Goal: Transaction & Acquisition: Purchase product/service

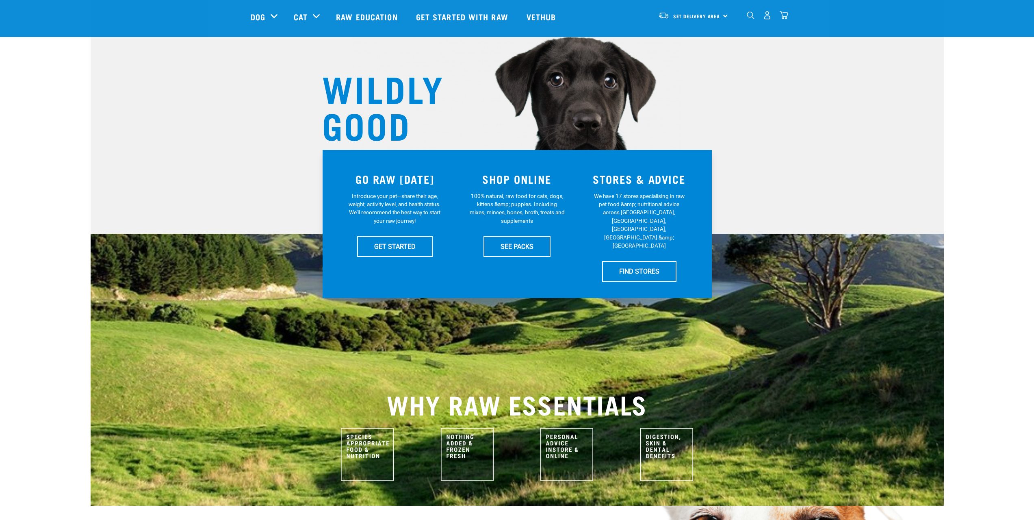
scroll to position [41, 0]
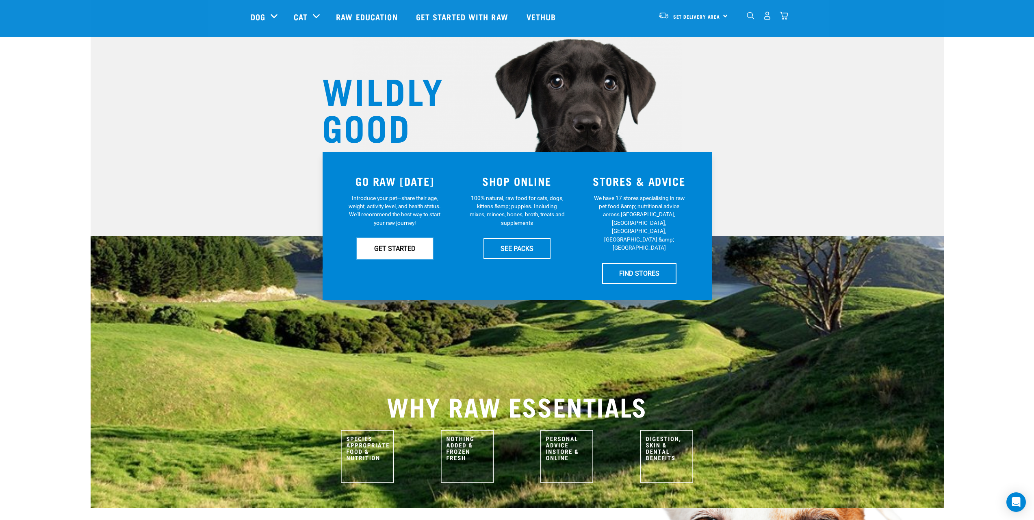
click at [384, 243] on link "GET STARTED" at bounding box center [395, 248] width 76 height 20
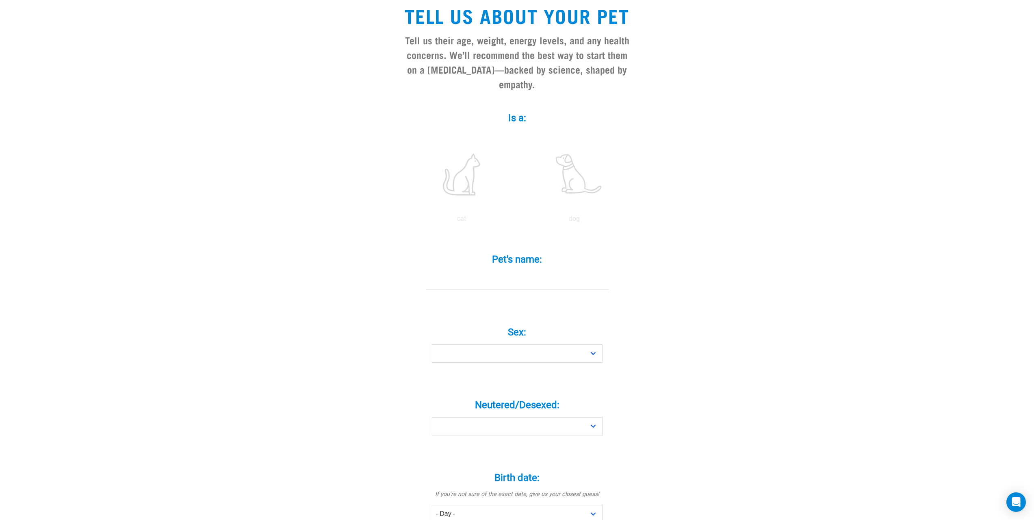
scroll to position [163, 0]
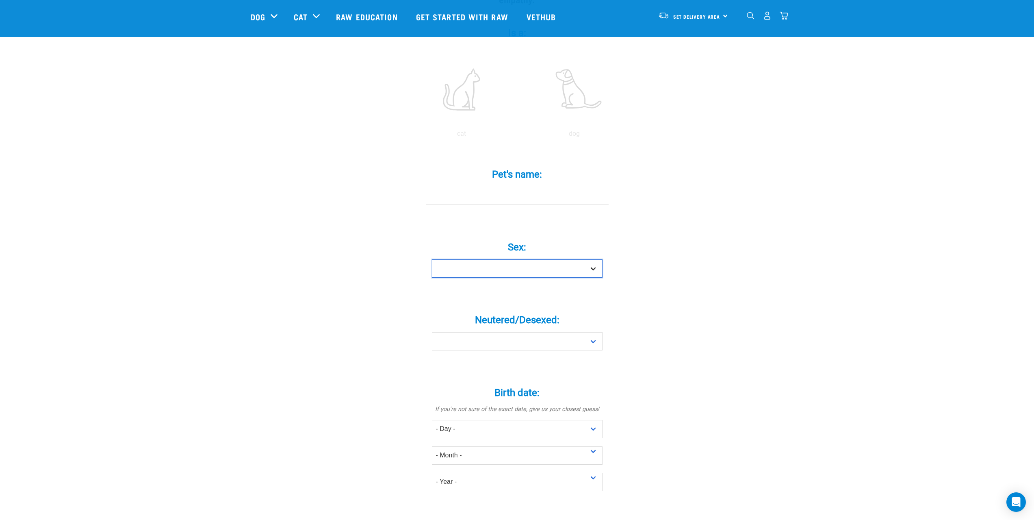
click at [516, 259] on select "Boy Girl" at bounding box center [517, 268] width 171 height 18
select select "girl"
click at [432, 259] on select "Boy Girl" at bounding box center [517, 268] width 171 height 18
click at [516, 332] on select "Yes No" at bounding box center [517, 341] width 171 height 18
select select "no"
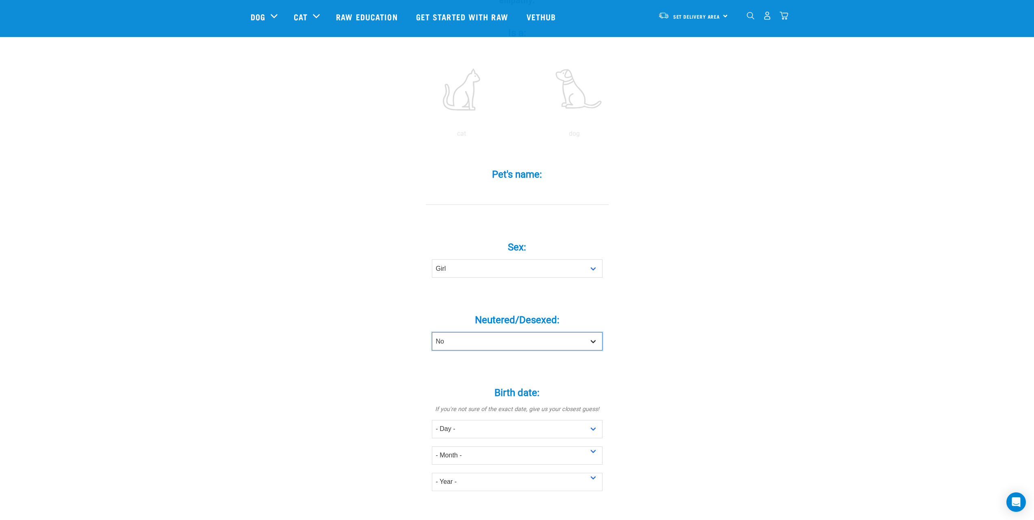
click at [432, 332] on select "Yes No" at bounding box center [517, 341] width 171 height 18
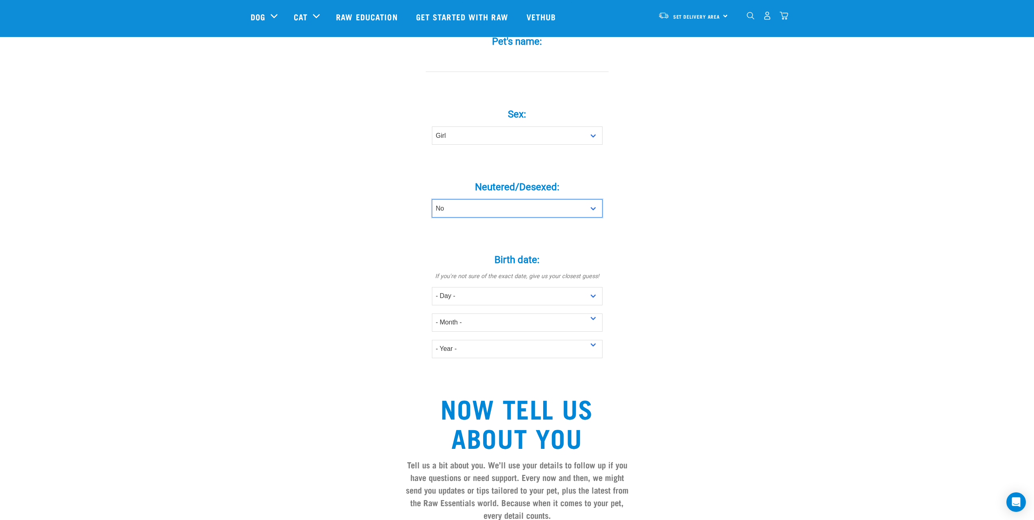
scroll to position [325, 0]
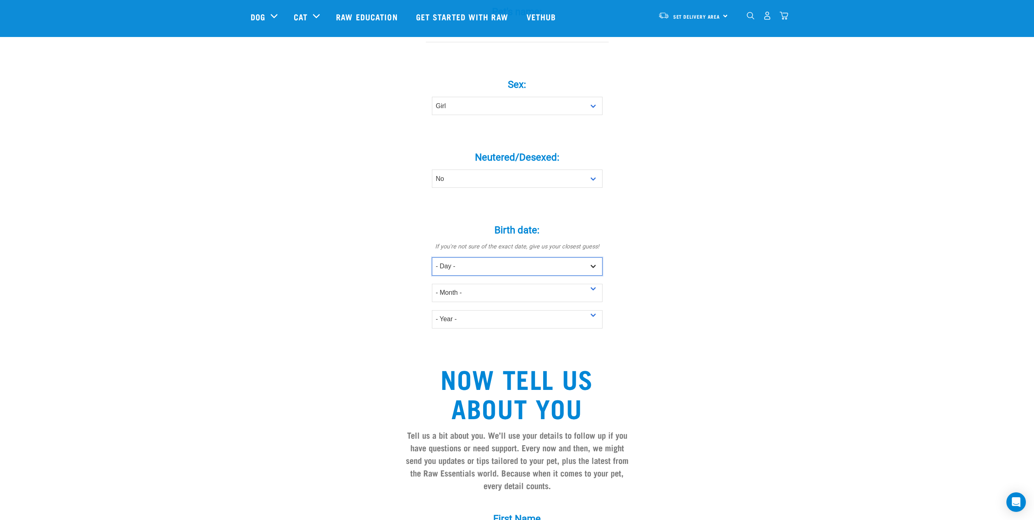
click at [514, 257] on select "- Day - 1 2 3 4 5 6 7 8 9 10 11 12 13 14 15 16 17 18 19 20 21 22 23 24 25 26 27" at bounding box center [517, 266] width 171 height 18
select select "22"
click at [432, 257] on select "- Day - 1 2 3 4 5 6 7 8 9 10 11 12 13 14 15 16 17 18 19 20 21 22 23 24 25 26 27" at bounding box center [517, 266] width 171 height 18
click at [465, 284] on select "- Month - January February March April May June July August September October N…" at bounding box center [517, 293] width 171 height 18
select select "October"
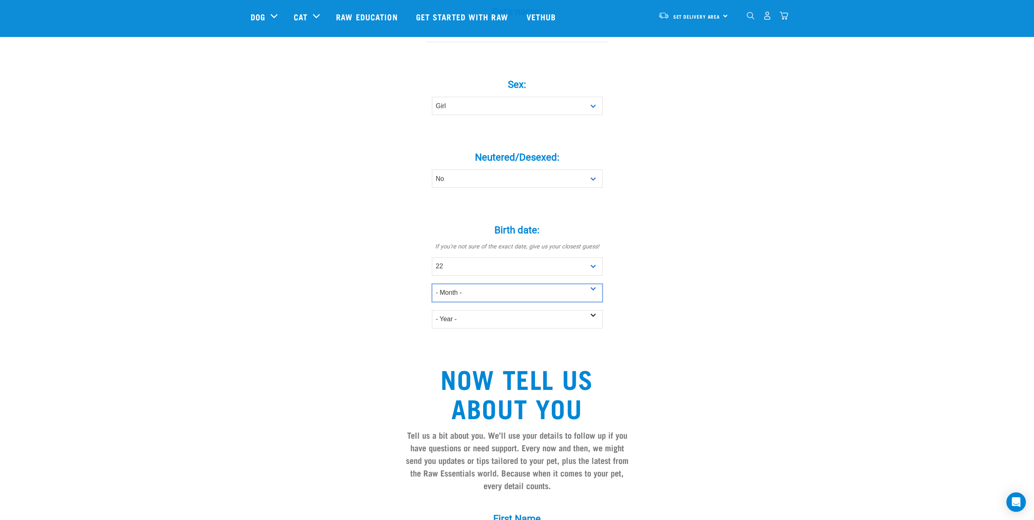
click at [432, 284] on select "- Month - January February March April May June July August September October N…" at bounding box center [517, 293] width 171 height 18
click at [461, 310] on select "- Year - 2025 2024 2023 2022 2021 2020 2019 2018 2017 2016 2015 2014 2013 2012" at bounding box center [517, 319] width 171 height 18
click at [432, 310] on select "- Year - 2025 2024 2023 2022 2021 2020 2019 2018 2017 2016 2015 2014 2013 2012" at bounding box center [517, 319] width 171 height 18
click at [456, 310] on select "- Year - 2025 2024 2023 2022 2021 2020 2019 2018 2017 2016 2015 2014 2013 2012" at bounding box center [517, 319] width 171 height 18
select select "2024"
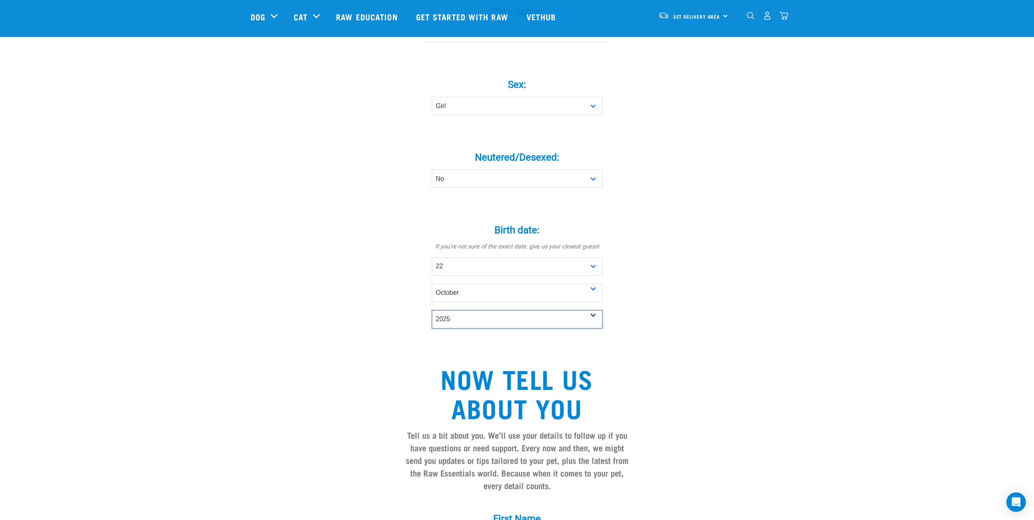
click at [432, 310] on select "- Year - 2025 2024 2023 2022 2021 2020 2019 2018 2017 2016 2015 2014 2013 2012" at bounding box center [517, 319] width 171 height 18
click at [401, 268] on div "Birth date: * If you're not sure of the exact date, give us your closest guess!…" at bounding box center [517, 270] width 244 height 115
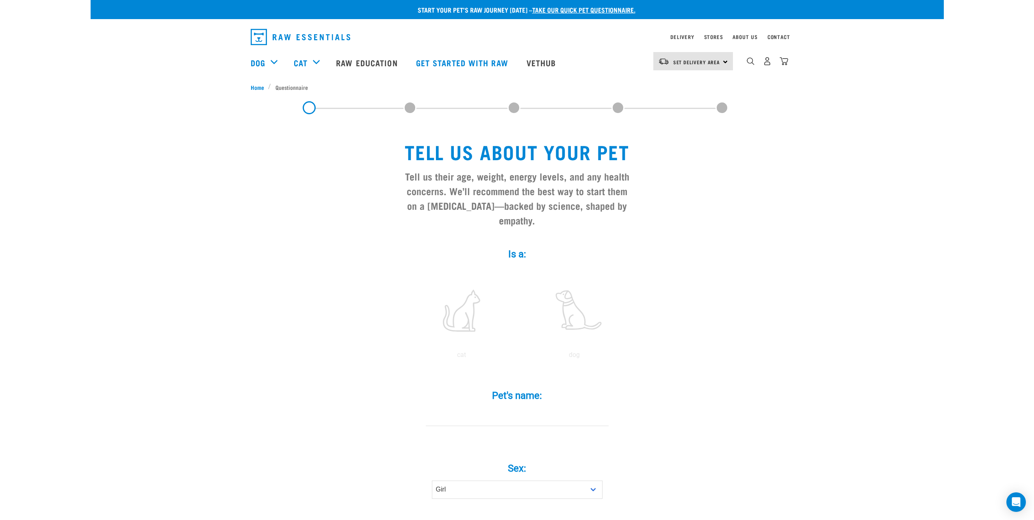
scroll to position [0, 0]
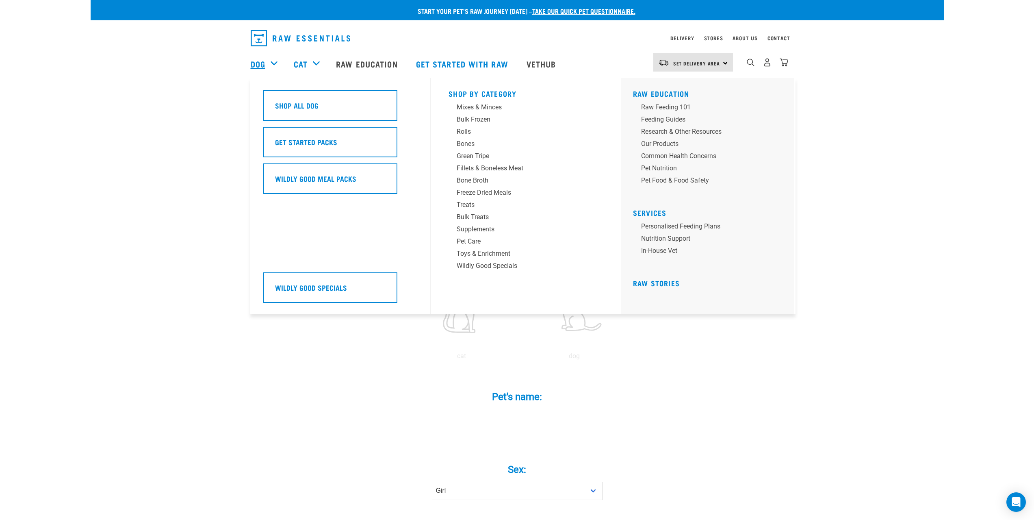
click at [256, 62] on link "Dog" at bounding box center [258, 64] width 15 height 12
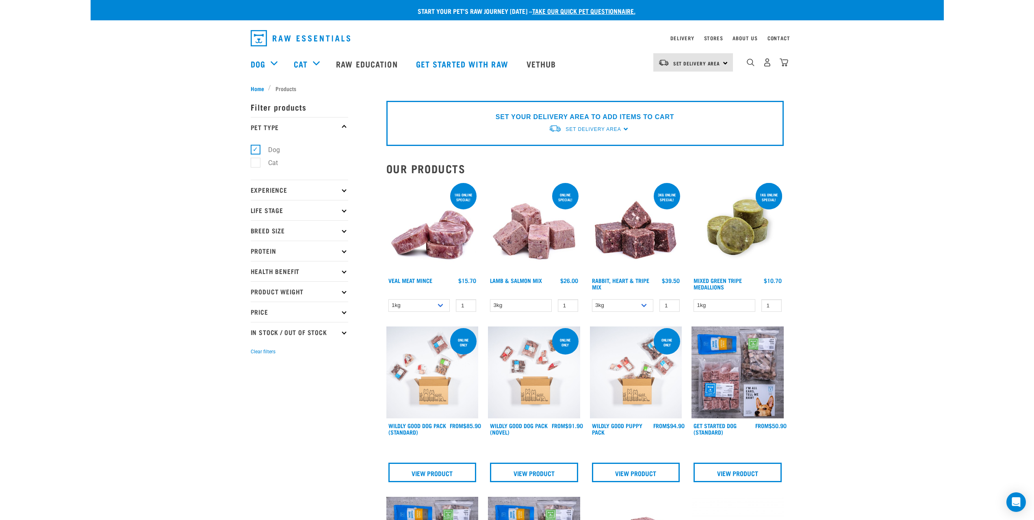
click at [308, 188] on p "Experience" at bounding box center [300, 190] width 98 height 20
click at [297, 210] on label "New Raw Feeder" at bounding box center [287, 212] width 64 height 10
click at [256, 210] on input "New Raw Feeder" at bounding box center [253, 210] width 5 height 5
checkbox input "true"
click at [615, 131] on span "Set Delivery Area" at bounding box center [593, 129] width 55 height 6
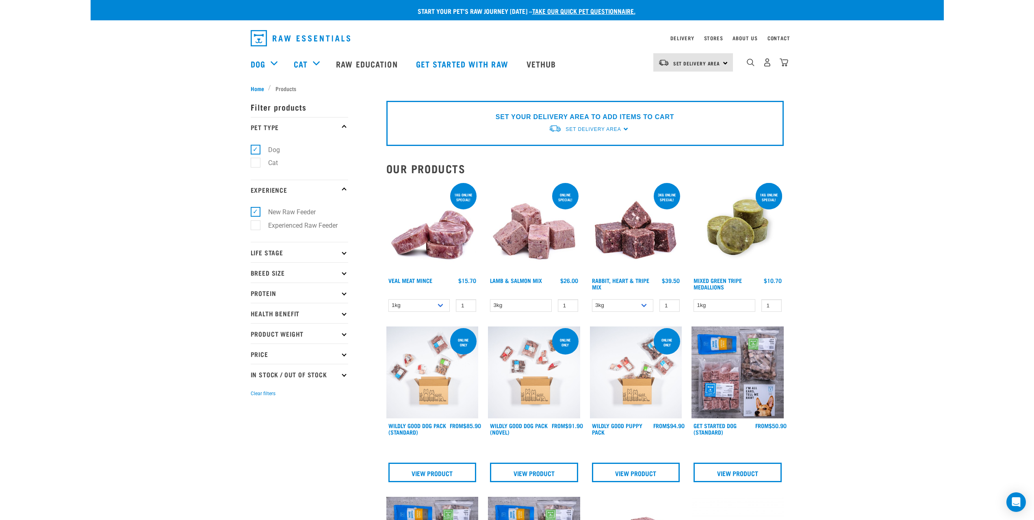
click at [592, 125] on div "Set Delivery Area" at bounding box center [593, 129] width 55 height 15
click at [574, 146] on link "[GEOGRAPHIC_DATA]" at bounding box center [589, 147] width 81 height 13
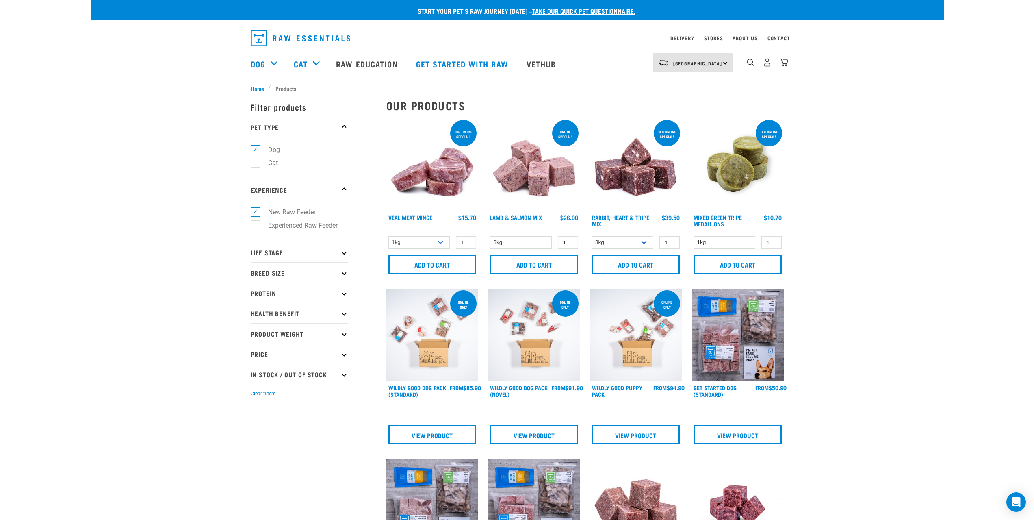
click at [329, 251] on p "Life Stage" at bounding box center [300, 252] width 98 height 20
click at [318, 254] on p "Life Stage" at bounding box center [300, 252] width 98 height 20
click at [305, 269] on p "Breed Size" at bounding box center [300, 272] width 98 height 20
click at [302, 270] on p "Breed Size" at bounding box center [300, 272] width 98 height 20
click at [296, 256] on p "Life Stage" at bounding box center [300, 252] width 98 height 20
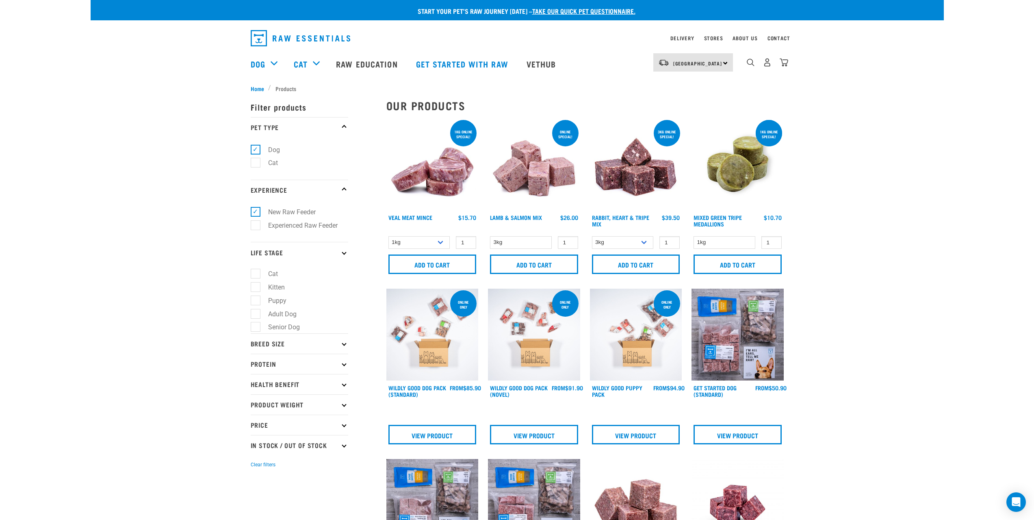
click at [293, 251] on p "Life Stage" at bounding box center [300, 252] width 98 height 20
click at [286, 272] on p "Breed Size" at bounding box center [300, 272] width 98 height 20
click at [283, 272] on p "Breed Size" at bounding box center [300, 272] width 98 height 20
click at [281, 295] on p "Protein" at bounding box center [300, 292] width 98 height 20
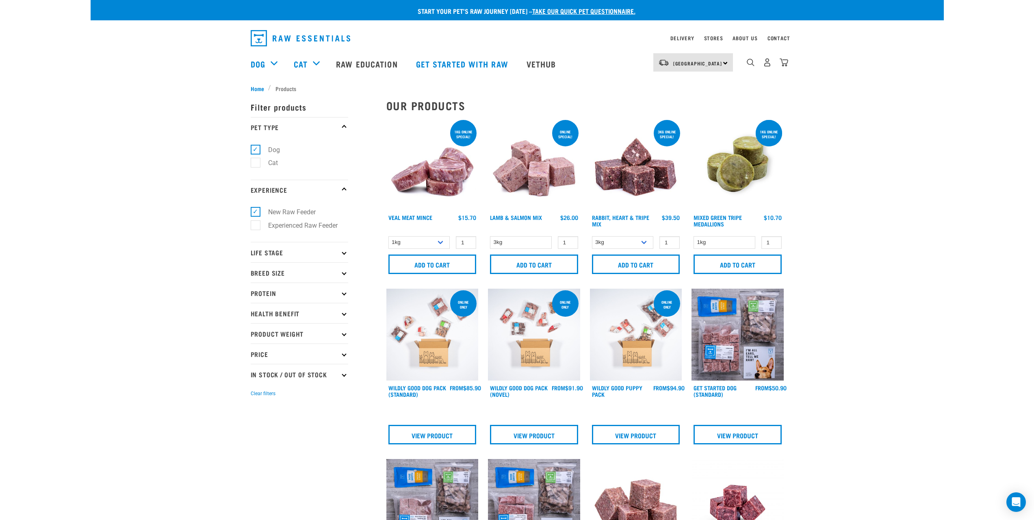
click at [278, 289] on p "Protein" at bounding box center [300, 292] width 98 height 20
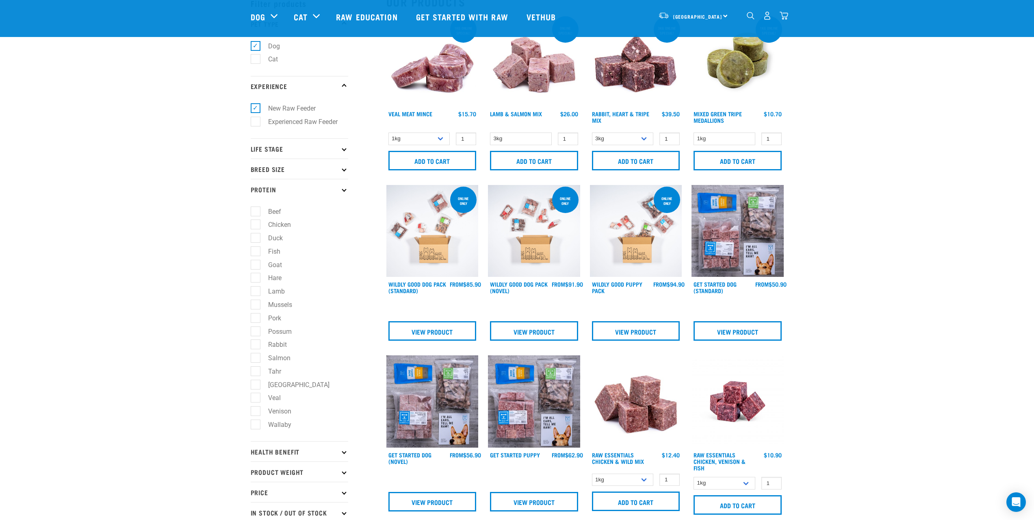
scroll to position [41, 0]
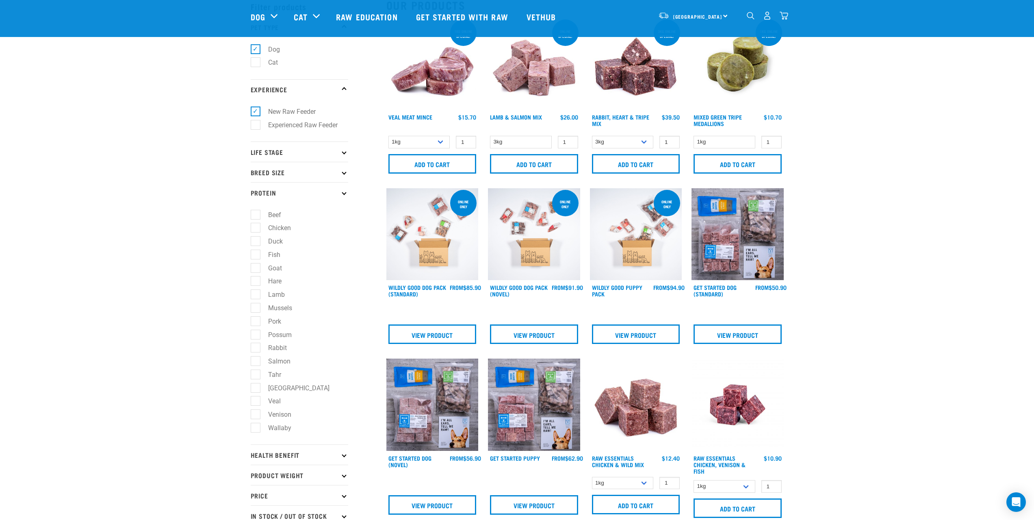
click at [263, 194] on p "Protein" at bounding box center [300, 192] width 98 height 20
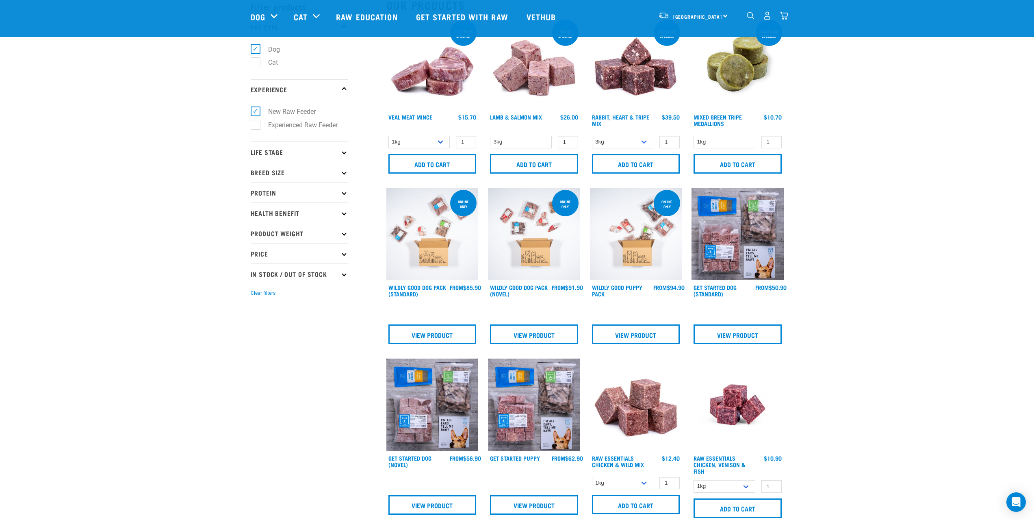
click at [267, 211] on p "Health Benefit" at bounding box center [300, 212] width 98 height 20
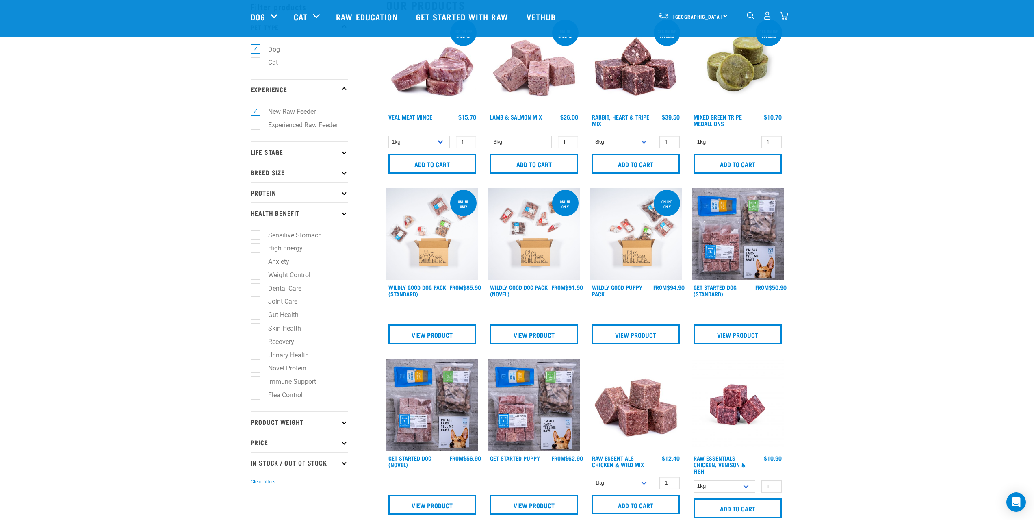
click at [284, 328] on label "Skin Health" at bounding box center [279, 328] width 49 height 10
click at [256, 328] on input "Skin Health" at bounding box center [253, 326] width 5 height 5
checkbox input "true"
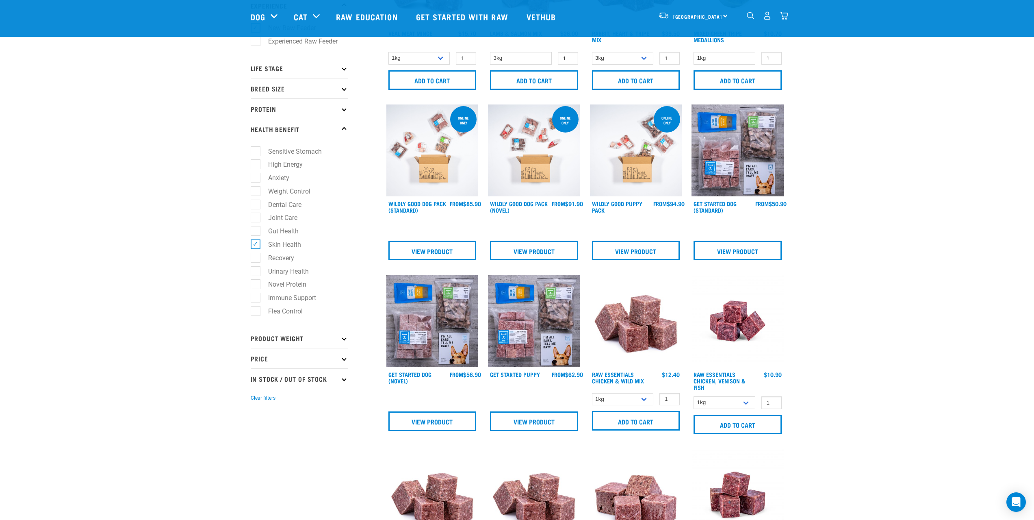
scroll to position [122, 0]
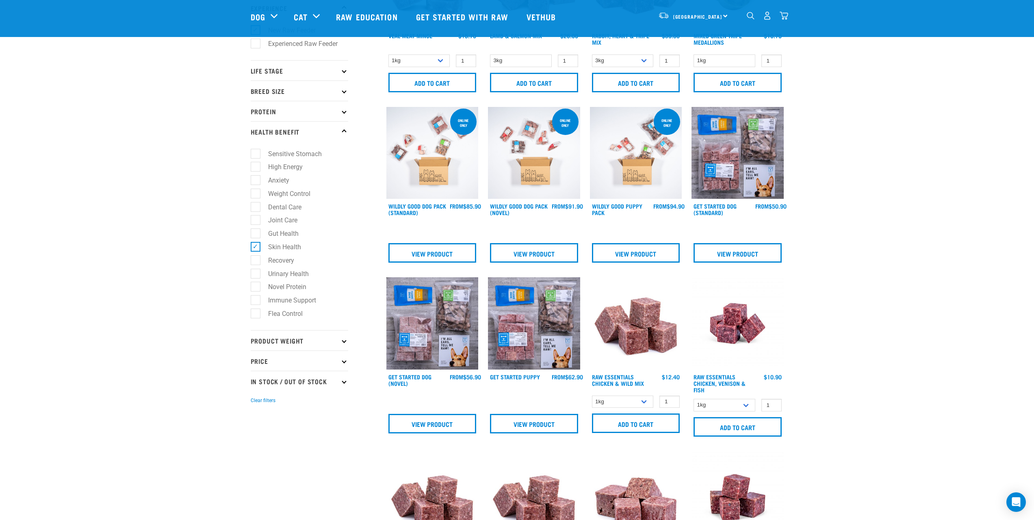
click at [283, 341] on p "Product Weight" at bounding box center [300, 340] width 98 height 20
click at [284, 336] on p "Product Weight" at bounding box center [300, 340] width 98 height 20
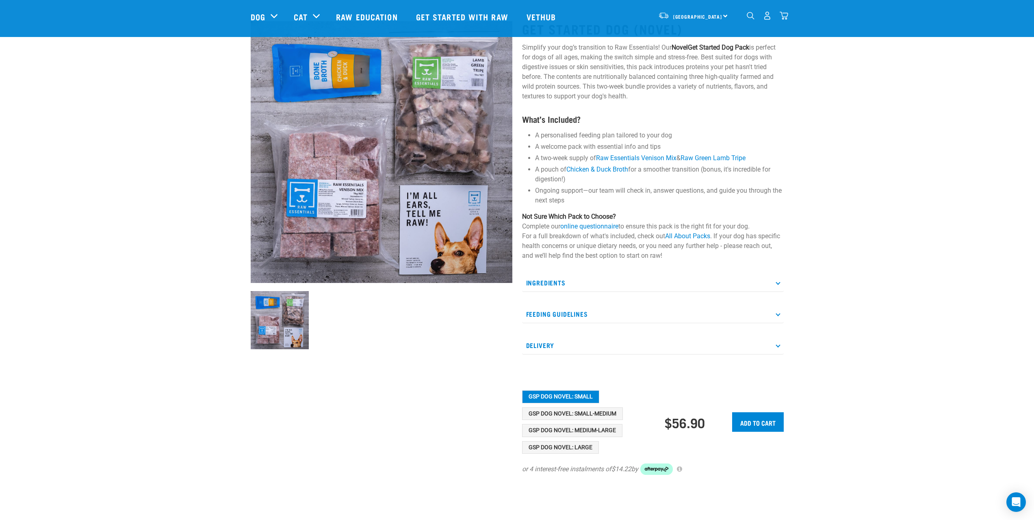
scroll to position [41, 0]
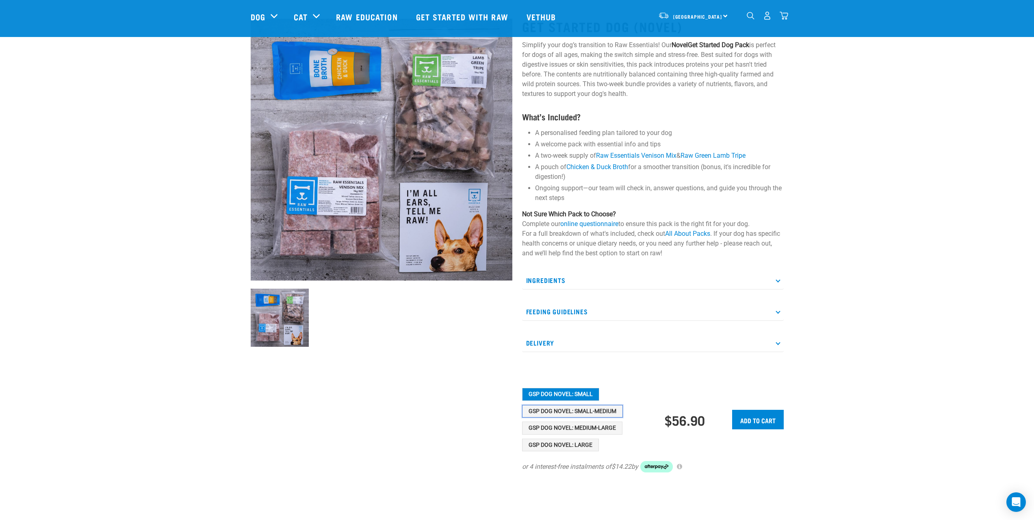
click at [562, 410] on button "GSP Dog Novel: Small-Medium" at bounding box center [572, 411] width 101 height 13
click at [562, 393] on button "GSP Dog Novel: Small" at bounding box center [560, 394] width 77 height 13
click at [560, 425] on button "GSP Dog Novel: Medium-Large" at bounding box center [572, 427] width 100 height 13
click at [584, 315] on p "Feeding Guidelines" at bounding box center [653, 311] width 262 height 18
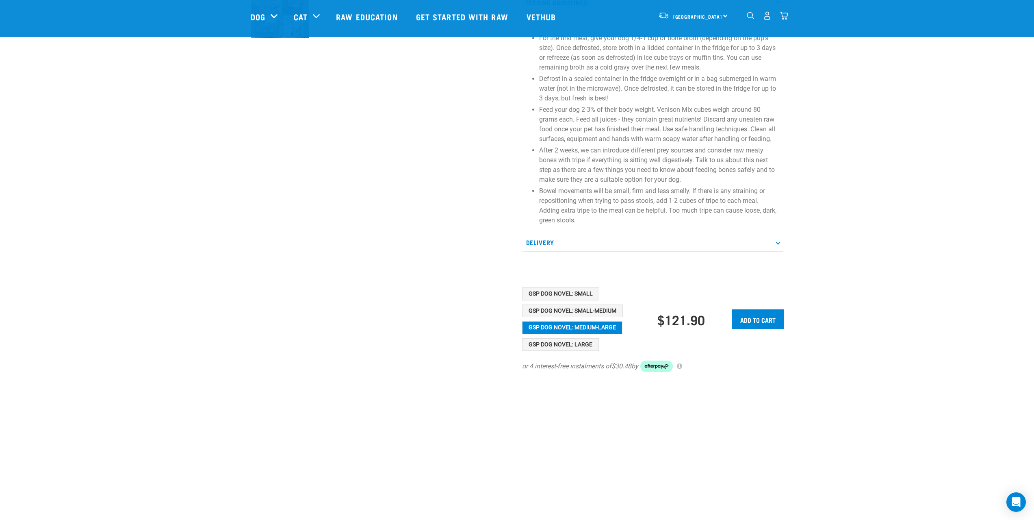
scroll to position [284, 0]
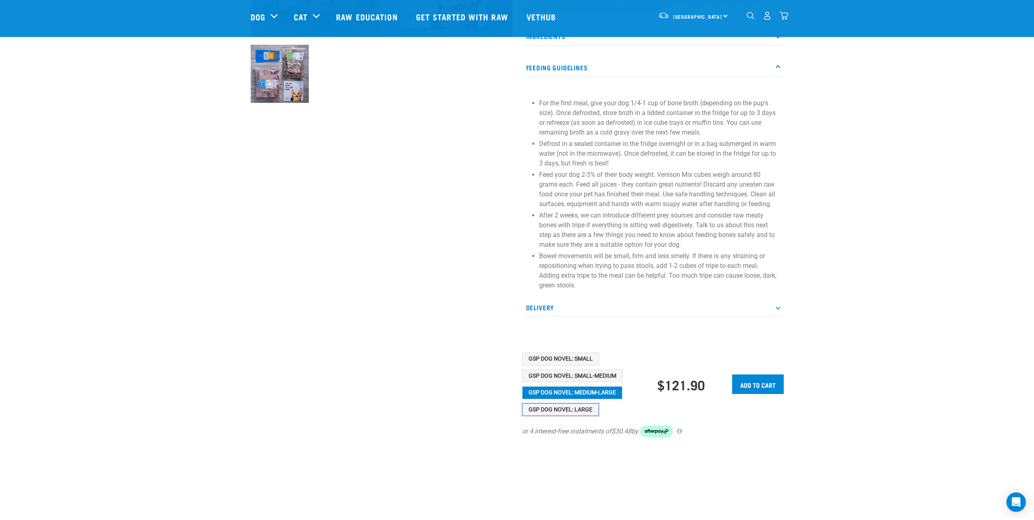
click at [553, 406] on button "GSP Dog Novel: Large" at bounding box center [560, 409] width 77 height 13
click at [549, 393] on button "GSP Dog Novel: Medium-Large" at bounding box center [572, 392] width 100 height 13
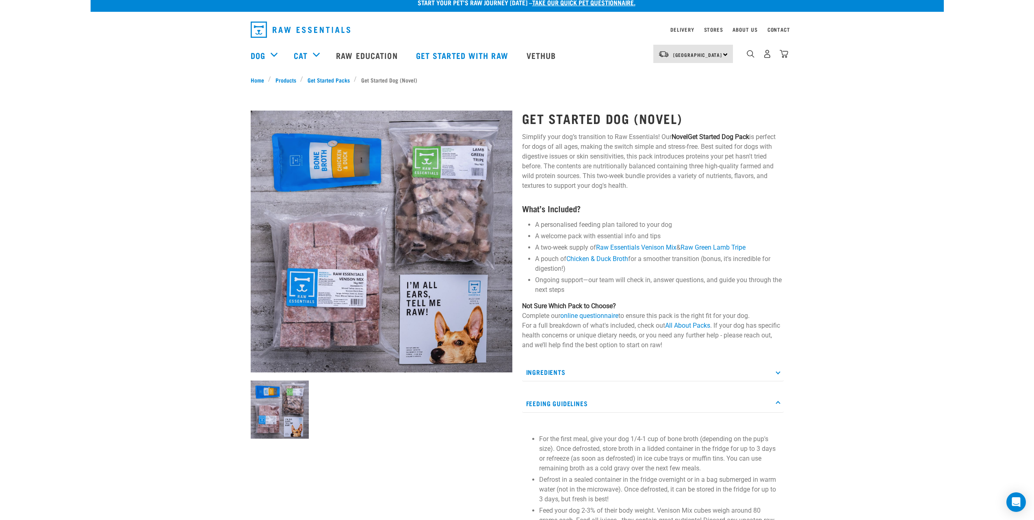
scroll to position [0, 0]
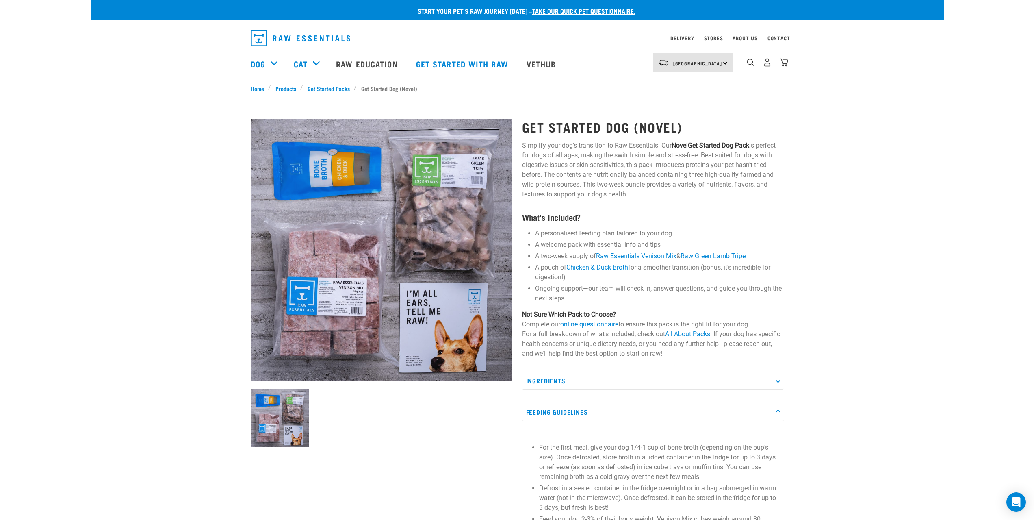
click at [559, 380] on p "Ingredients" at bounding box center [653, 380] width 262 height 18
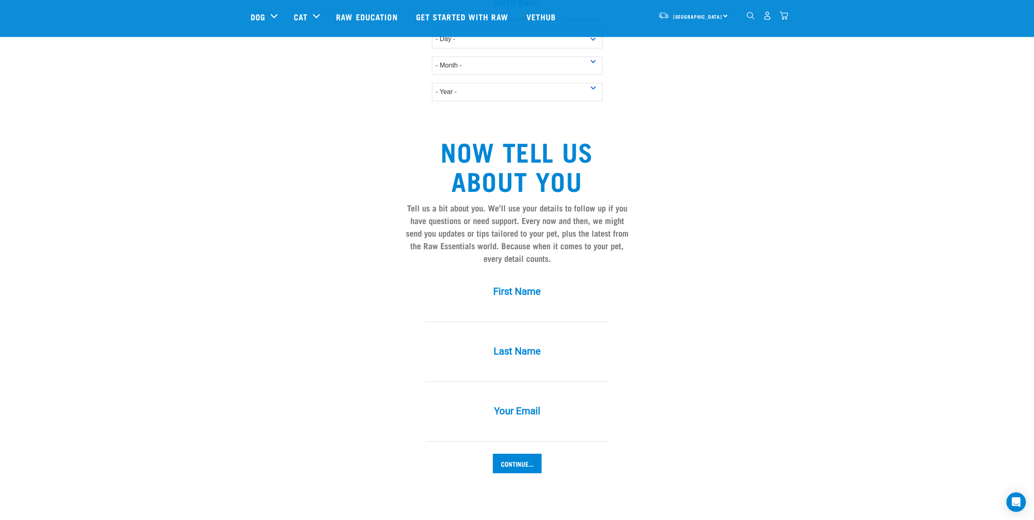
scroll to position [610, 0]
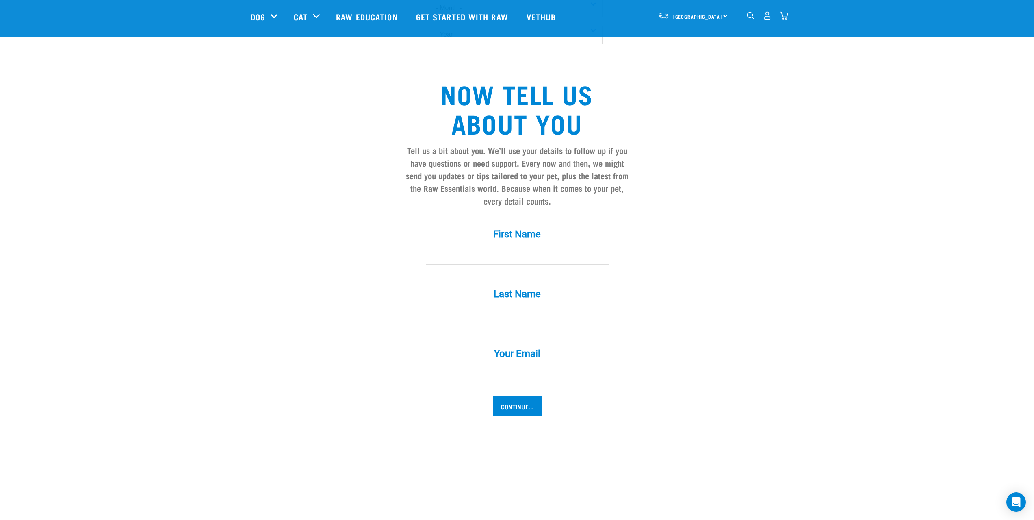
click at [509, 246] on input "First Name *" at bounding box center [517, 255] width 183 height 18
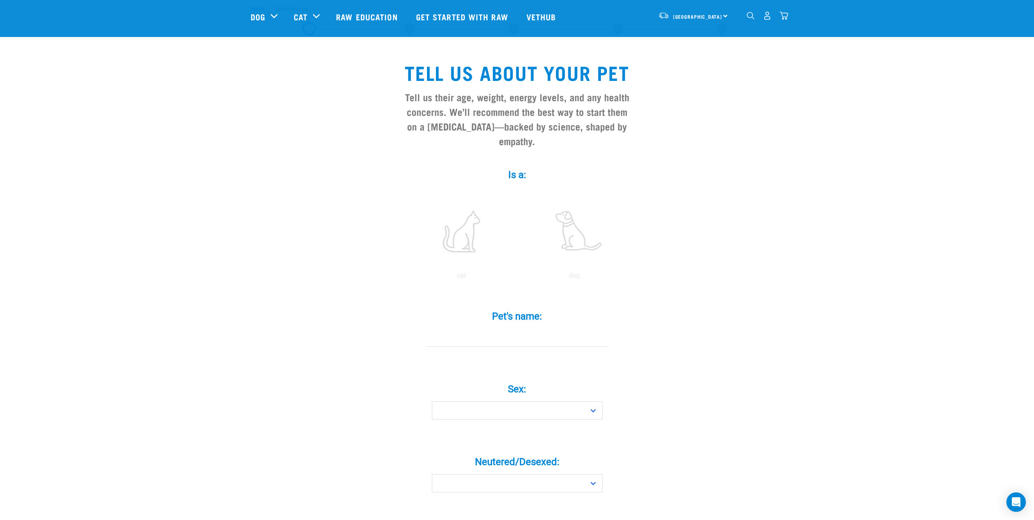
scroll to position [0, 0]
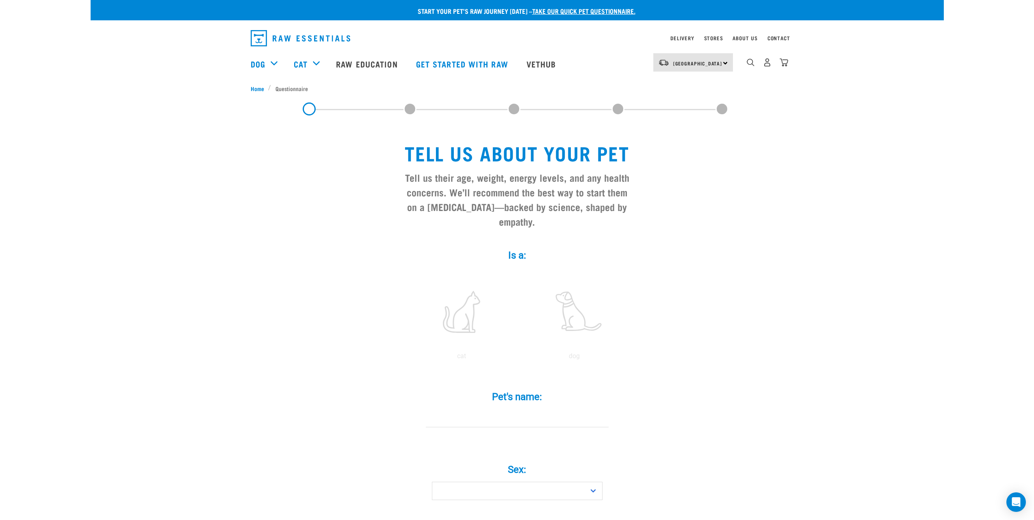
click at [572, 9] on link "take our quick pet questionnaire." at bounding box center [583, 11] width 103 height 4
click at [582, 296] on label at bounding box center [575, 311] width 110 height 69
click at [518, 358] on input "radio" at bounding box center [518, 358] width 0 height 0
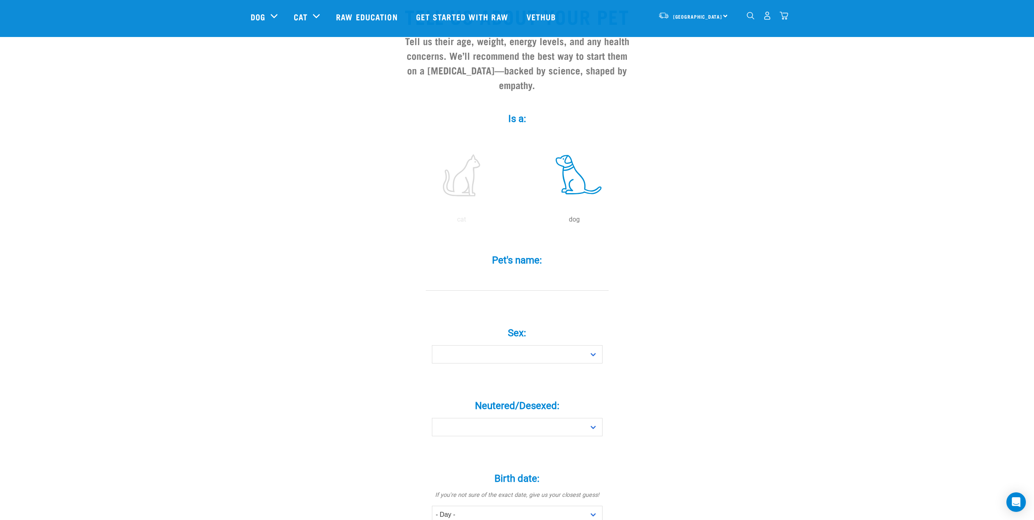
scroll to position [122, 0]
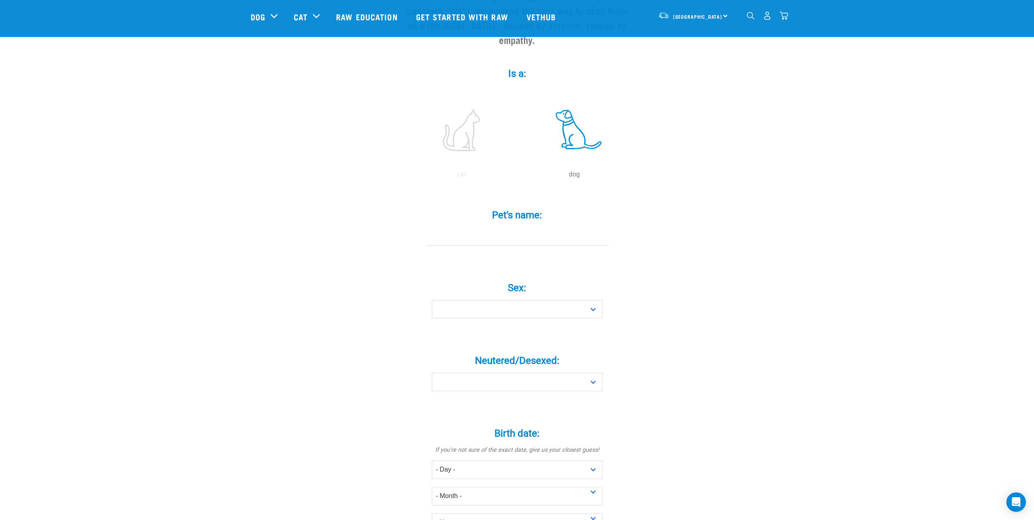
click at [576, 124] on label at bounding box center [575, 129] width 110 height 69
click at [518, 176] on input "radio" at bounding box center [518, 176] width 0 height 0
click at [536, 227] on input "Pet's name: *" at bounding box center [517, 236] width 183 height 18
type input "[PERSON_NAME]"
click at [468, 300] on select "Boy Girl" at bounding box center [517, 309] width 171 height 18
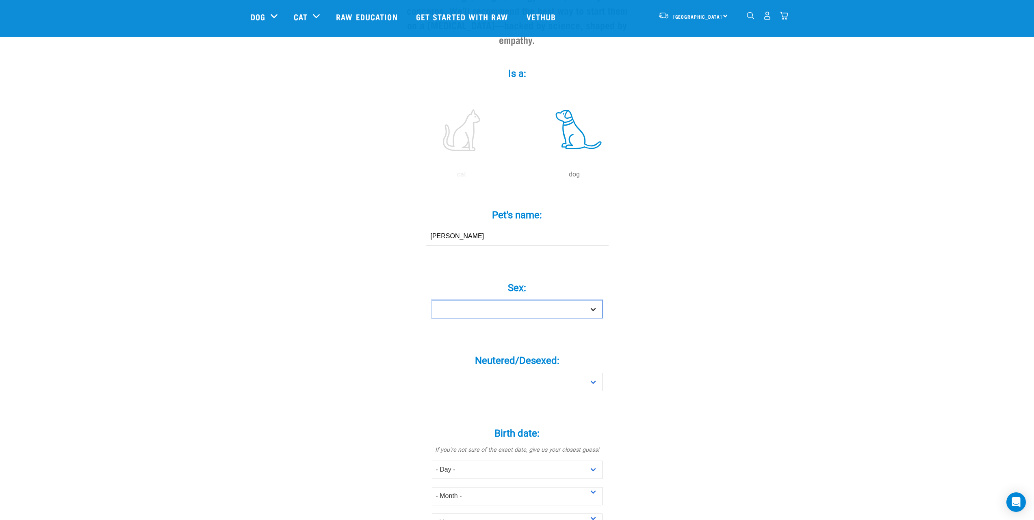
select select "girl"
click at [432, 300] on select "Boy Girl" at bounding box center [517, 309] width 171 height 18
click at [490, 373] on select "Yes No" at bounding box center [517, 382] width 171 height 18
select select "no"
click at [432, 373] on select "Yes No" at bounding box center [517, 382] width 171 height 18
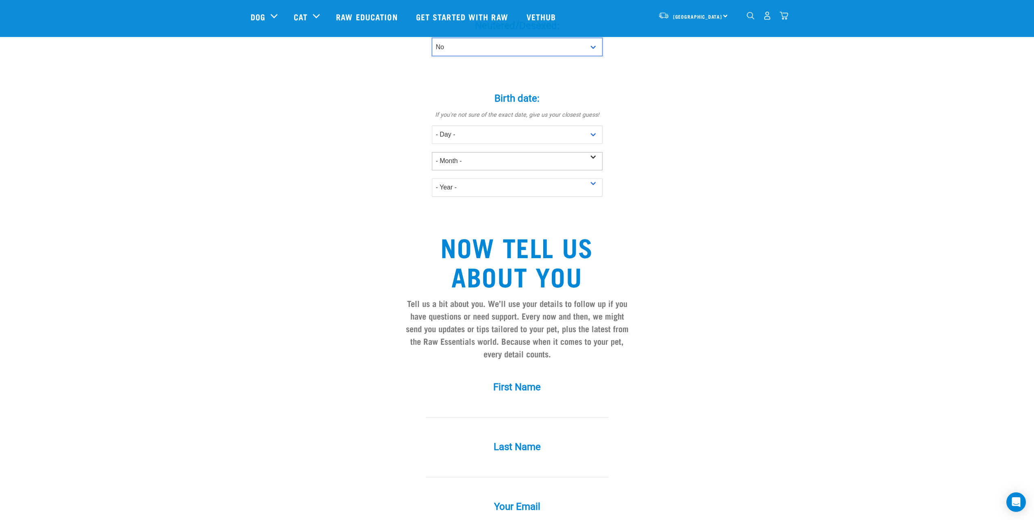
scroll to position [447, 0]
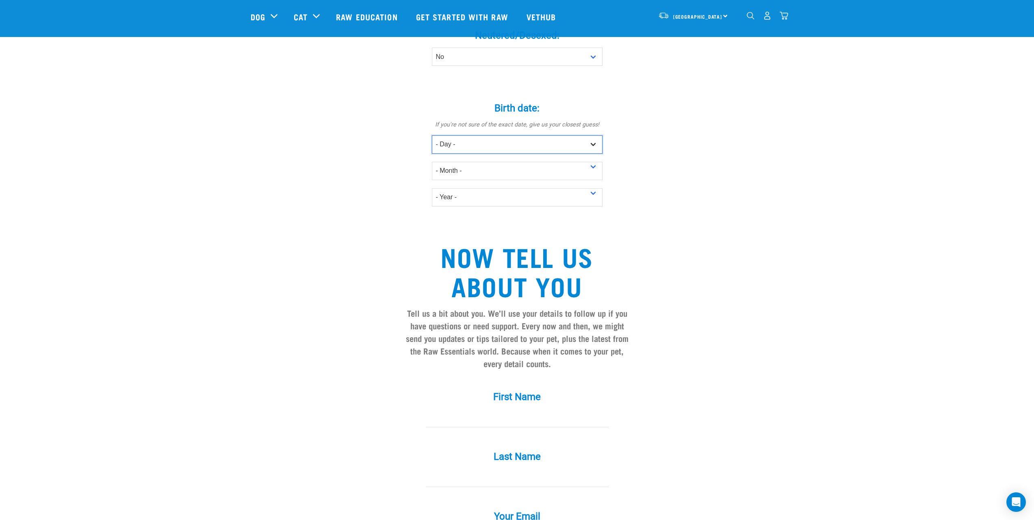
click at [475, 135] on select "- Day - 1 2 3 4 5 6 7 8 9 10 11 12 13 14 15 16 17 18 19 20 21 22 23 24 25 26 27" at bounding box center [517, 144] width 171 height 18
select select "22"
click at [432, 135] on select "- Day - 1 2 3 4 5 6 7 8 9 10 11 12 13 14 15 16 17 18 19 20 21 22 23 24 25 26 27" at bounding box center [517, 144] width 171 height 18
click at [487, 162] on select "- Month - January February March April May June July August September October N…" at bounding box center [517, 171] width 171 height 18
click at [384, 213] on div "Tell us about your pet Tell us their age, weight, energy levels, and any health…" at bounding box center [517, 103] width 533 height 970
